Goal: Transaction & Acquisition: Subscribe to service/newsletter

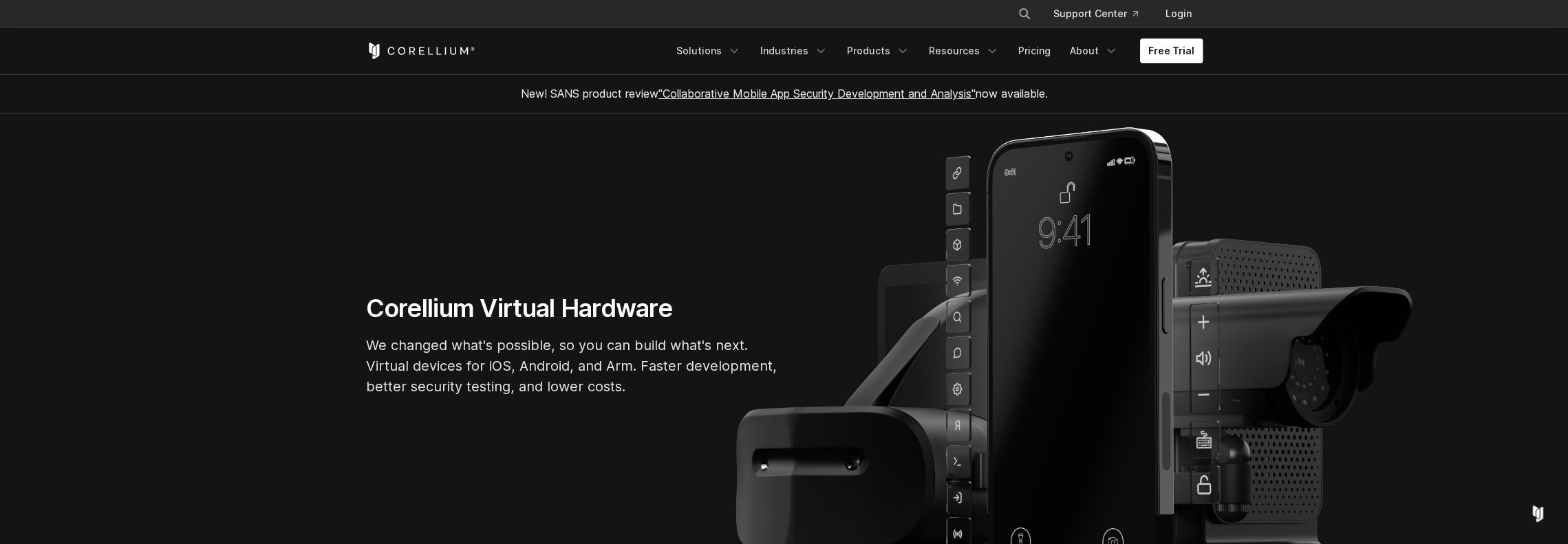
click at [1185, 50] on link "Free Trial" at bounding box center [1171, 51] width 63 height 25
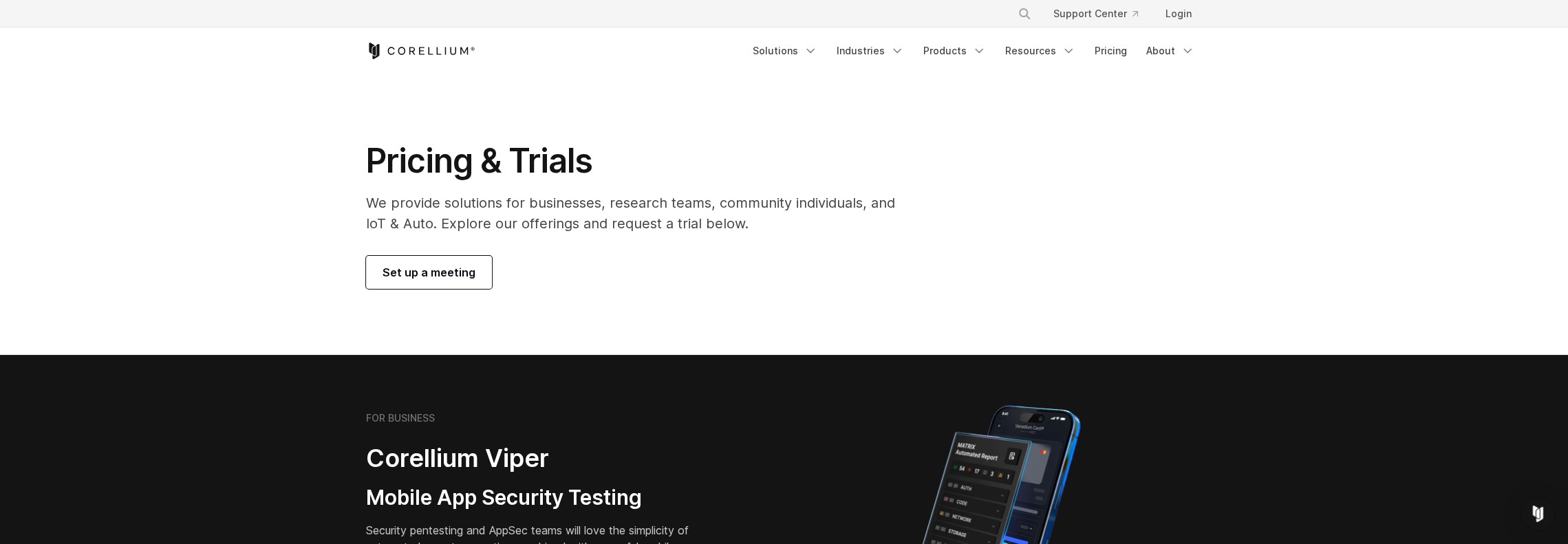
click at [431, 270] on span "Set up a meeting" at bounding box center [429, 272] width 93 height 16
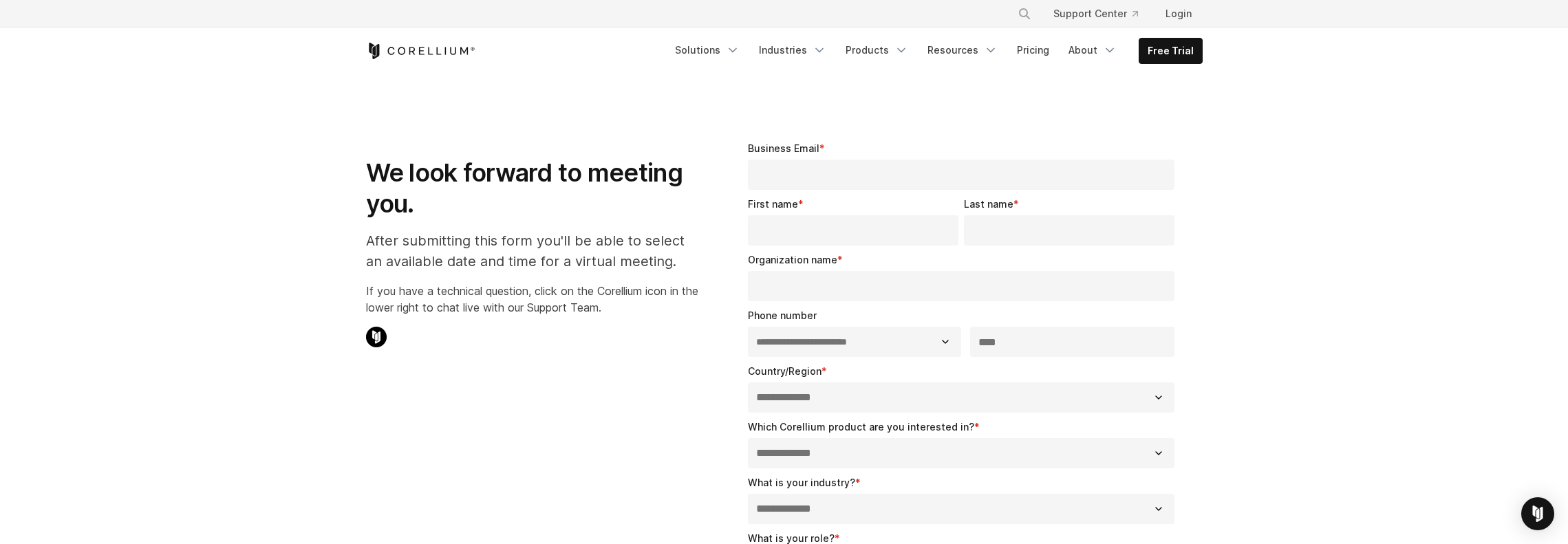
select select "**"
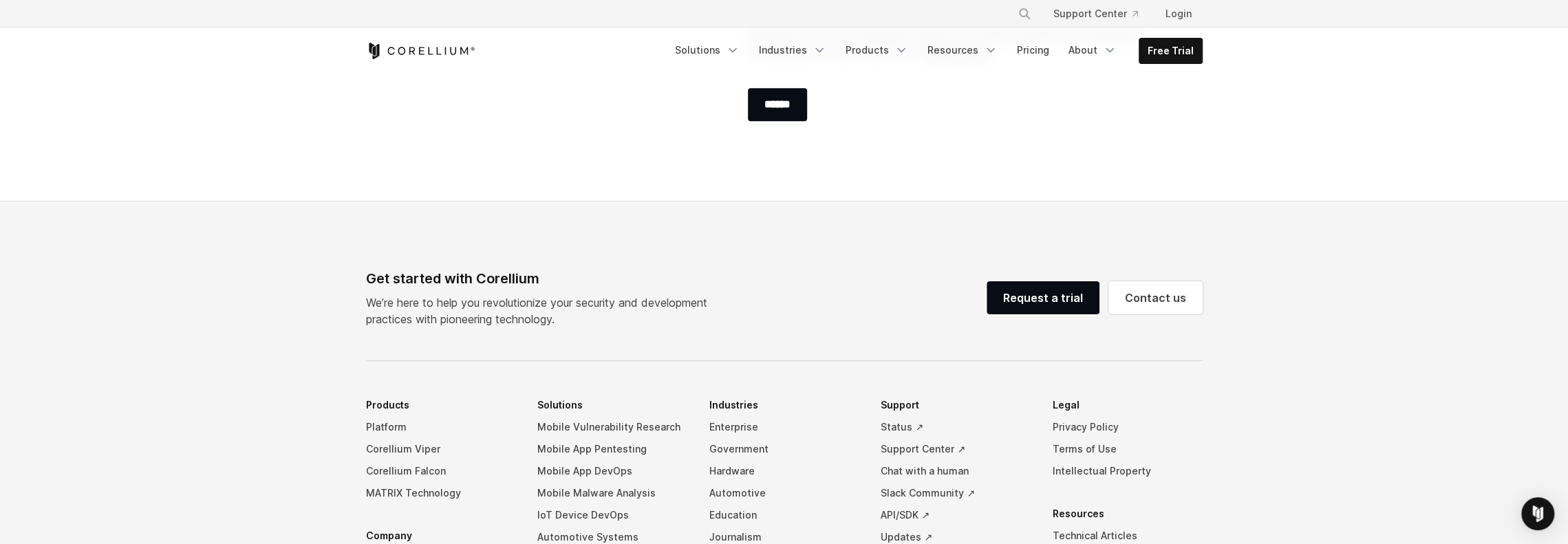
scroll to position [688, 0]
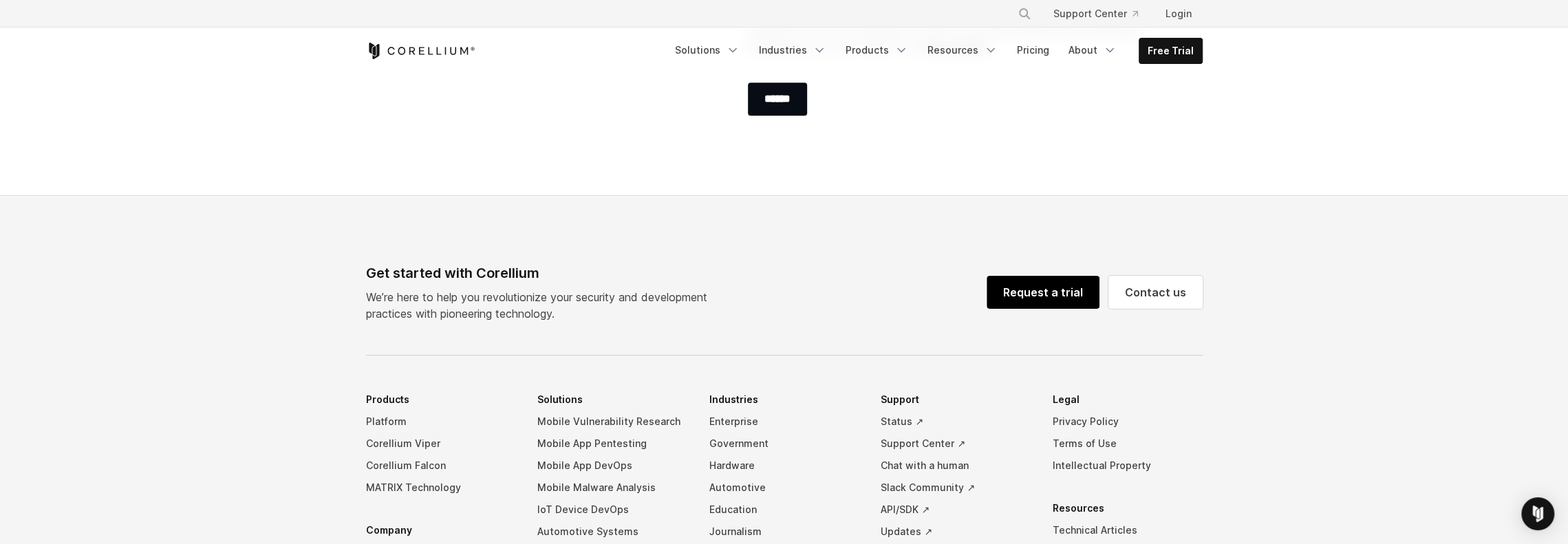
click at [1079, 276] on link "Request a trial" at bounding box center [1043, 292] width 113 height 33
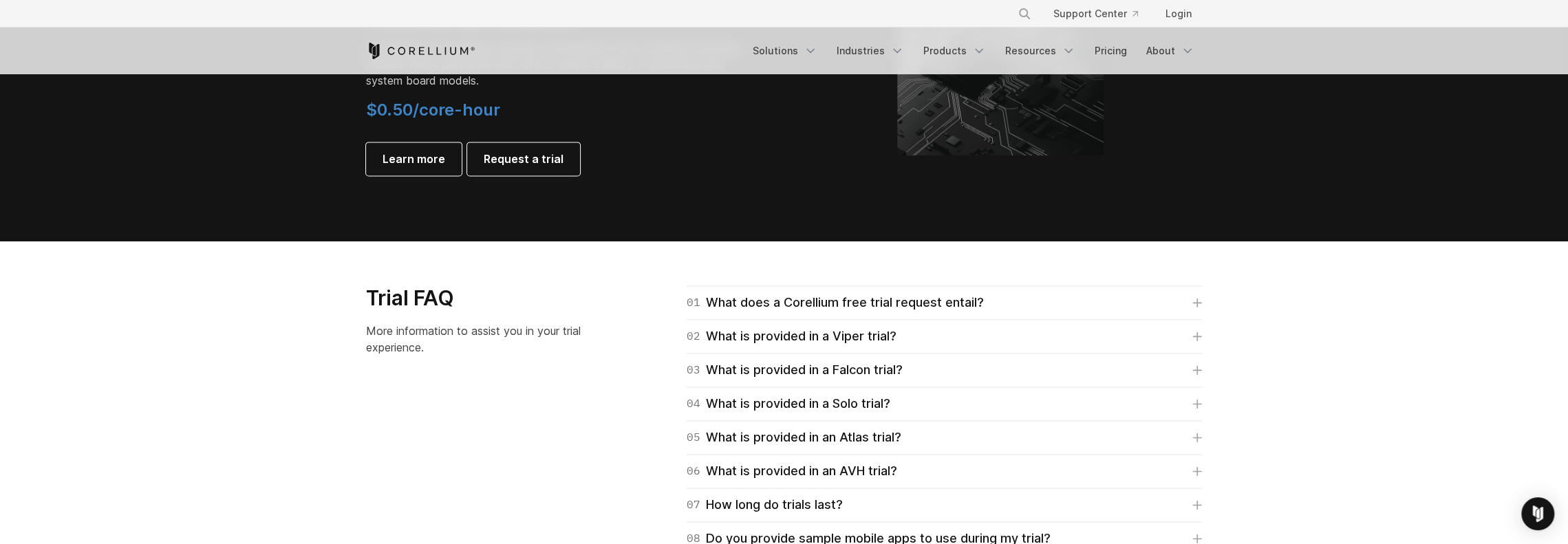
scroll to position [1788, 0]
